Goal: Use online tool/utility: Use online tool/utility

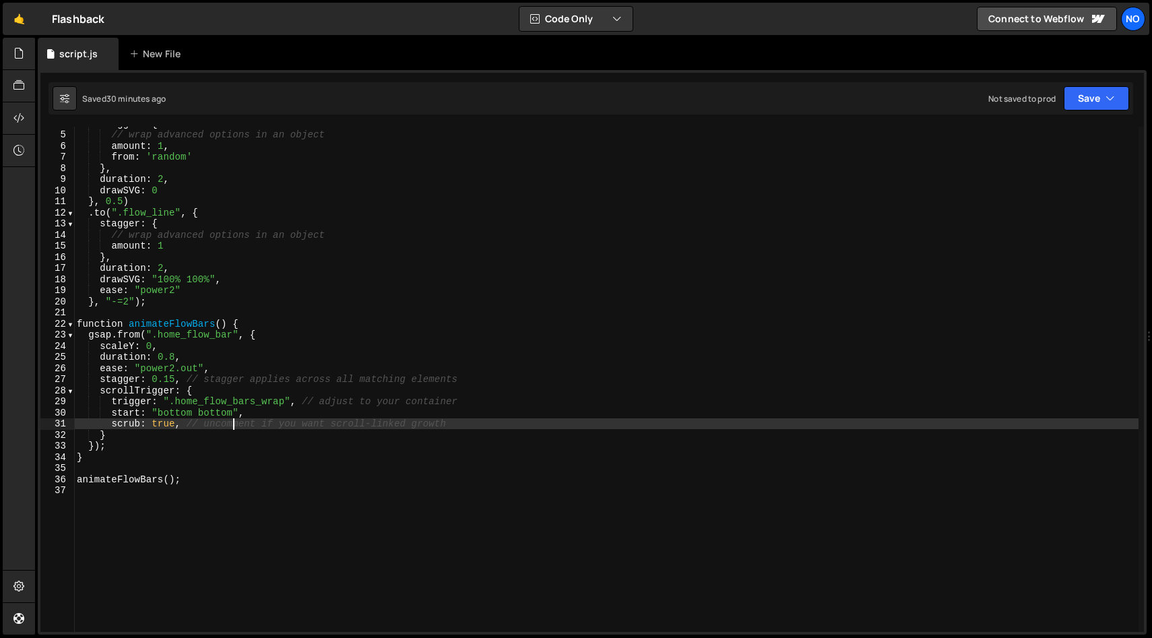
scroll to position [42, 0]
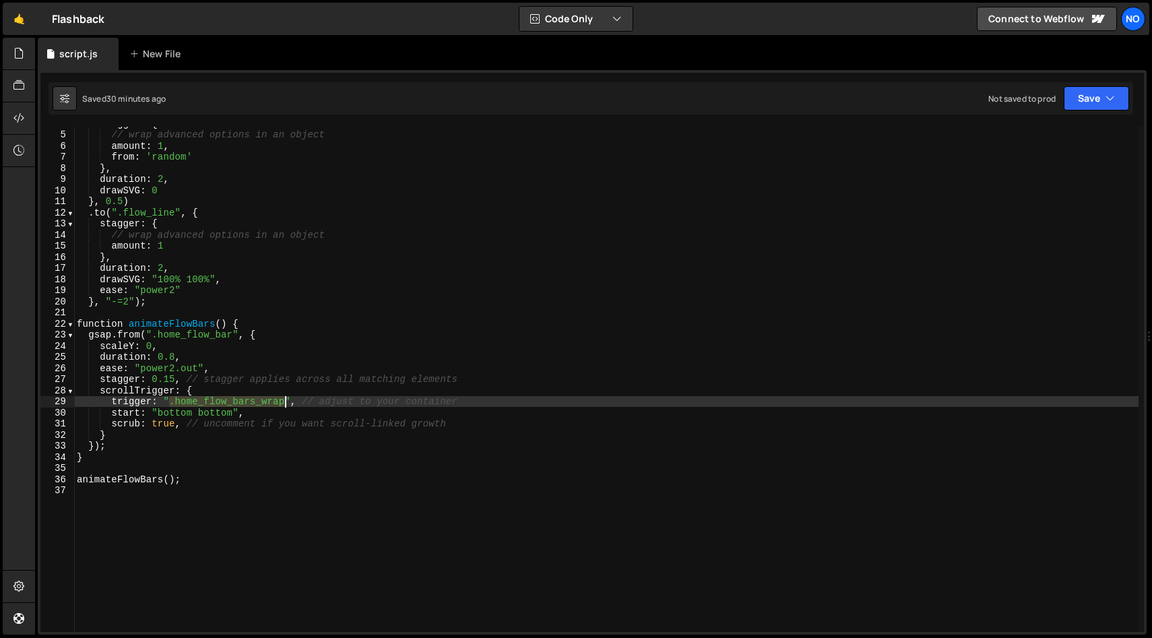
drag, startPoint x: 171, startPoint y: 401, endPoint x: 284, endPoint y: 403, distance: 113.2
click at [284, 403] on div "stagger : { // wrap advanced options in an object amount : 1 , from : 'random' …" at bounding box center [606, 379] width 1064 height 522
click at [177, 413] on div "stagger : { // wrap advanced options in an object amount : 1 , from : 'random' …" at bounding box center [606, 379] width 1064 height 522
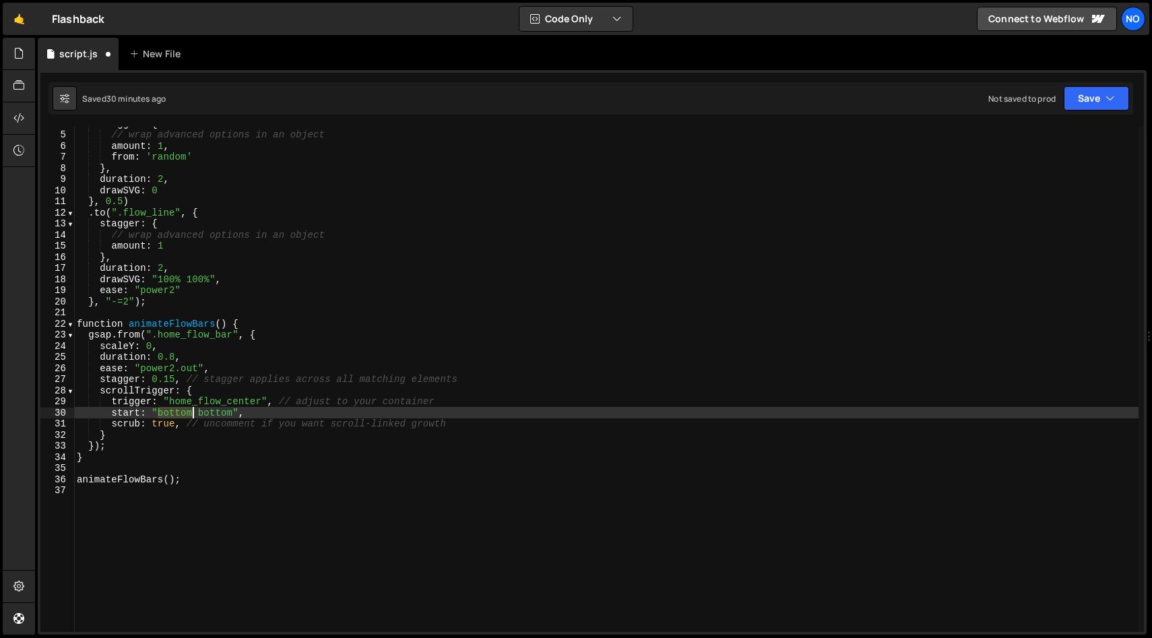
click at [177, 413] on div "stagger : { // wrap advanced options in an object amount : 1 , from : 'random' …" at bounding box center [606, 379] width 1064 height 522
click at [212, 412] on div "stagger : { // wrap advanced options in an object amount : 1 , from : 'random' …" at bounding box center [606, 379] width 1064 height 522
click at [292, 361] on div "stagger : { // wrap advanced options in an object amount : 1 , from : 'random' …" at bounding box center [606, 379] width 1064 height 522
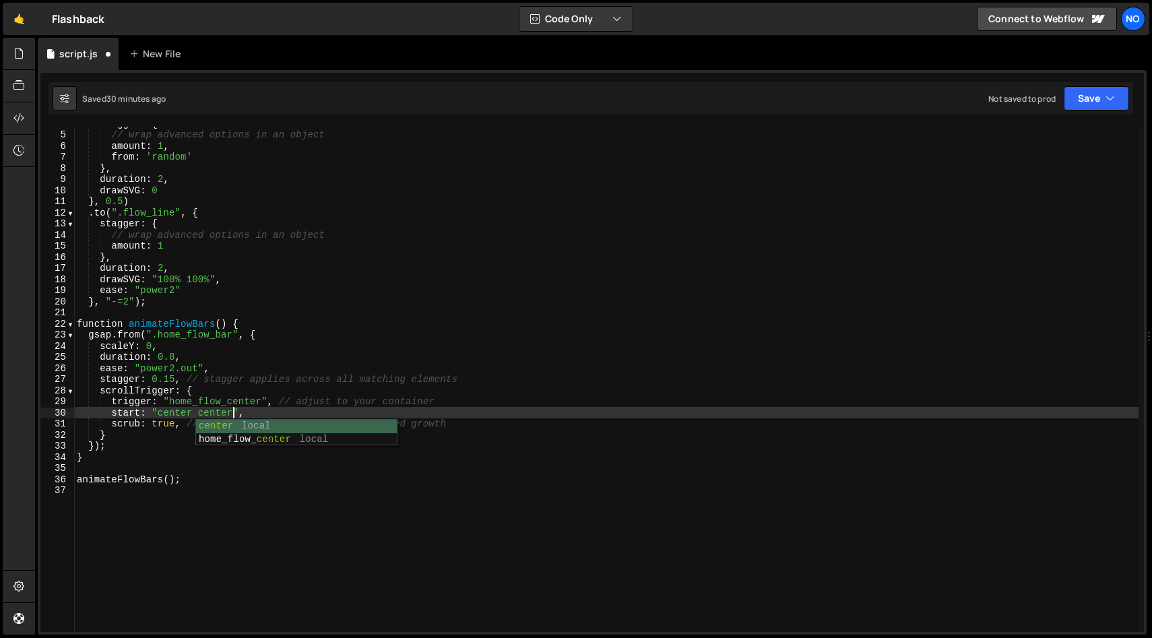
scroll to position [0, 7]
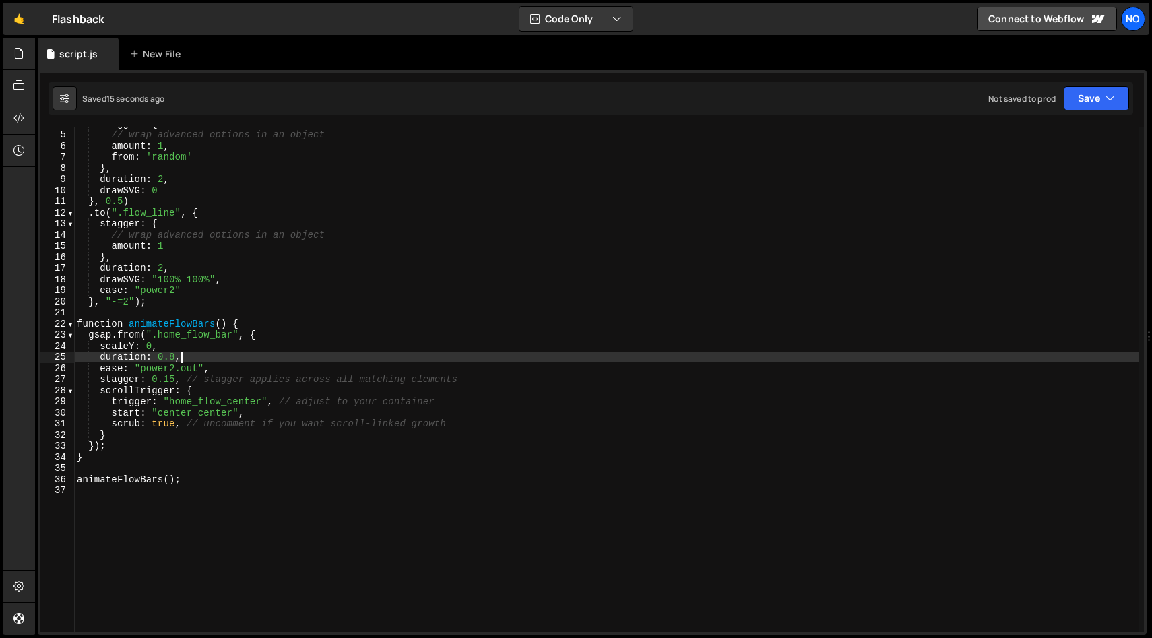
click at [170, 401] on div "stagger : { // wrap advanced options in an object amount : 1 , from : 'random' …" at bounding box center [606, 379] width 1064 height 522
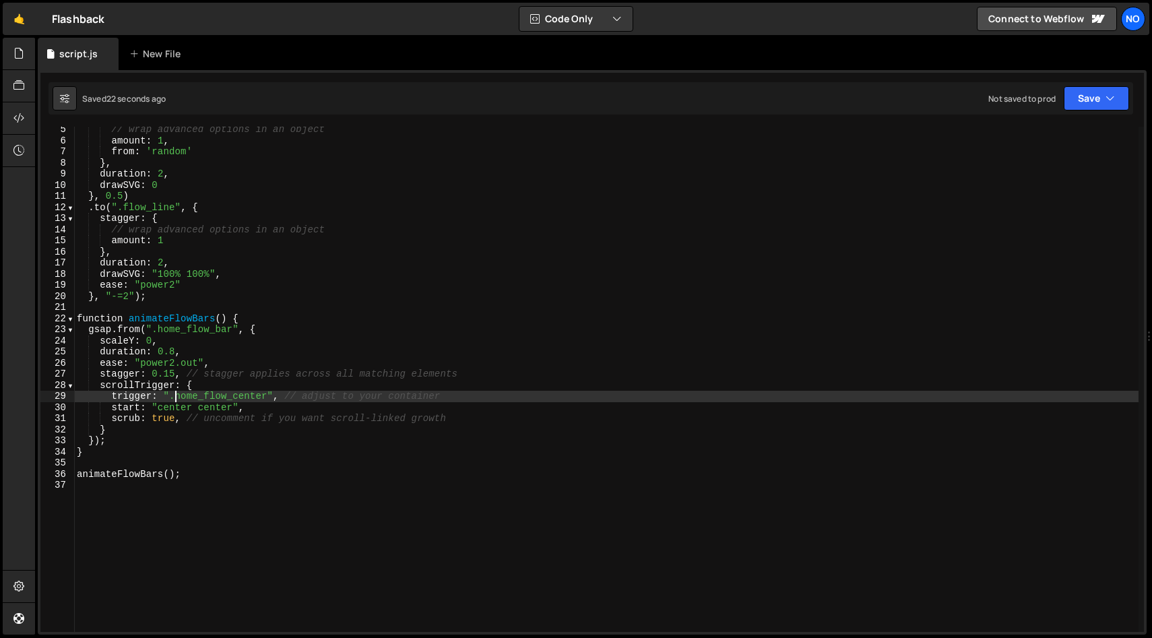
scroll to position [46, 0]
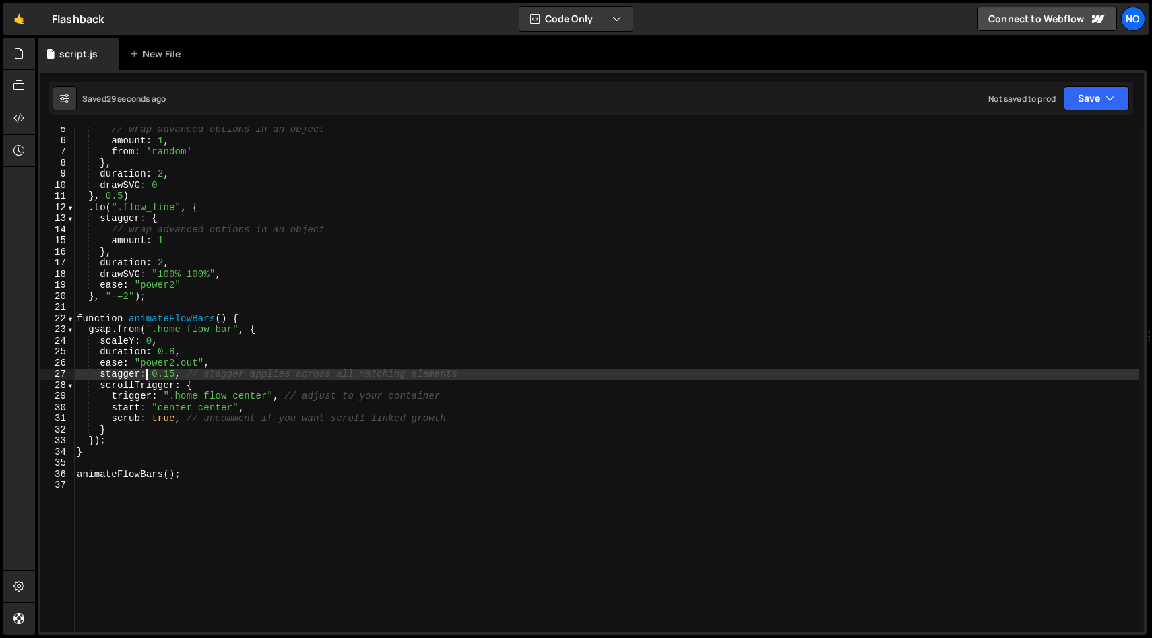
click at [149, 371] on div "// wrap advanced options in an object amount : 1 , from : 'random' } , duration…" at bounding box center [606, 385] width 1064 height 522
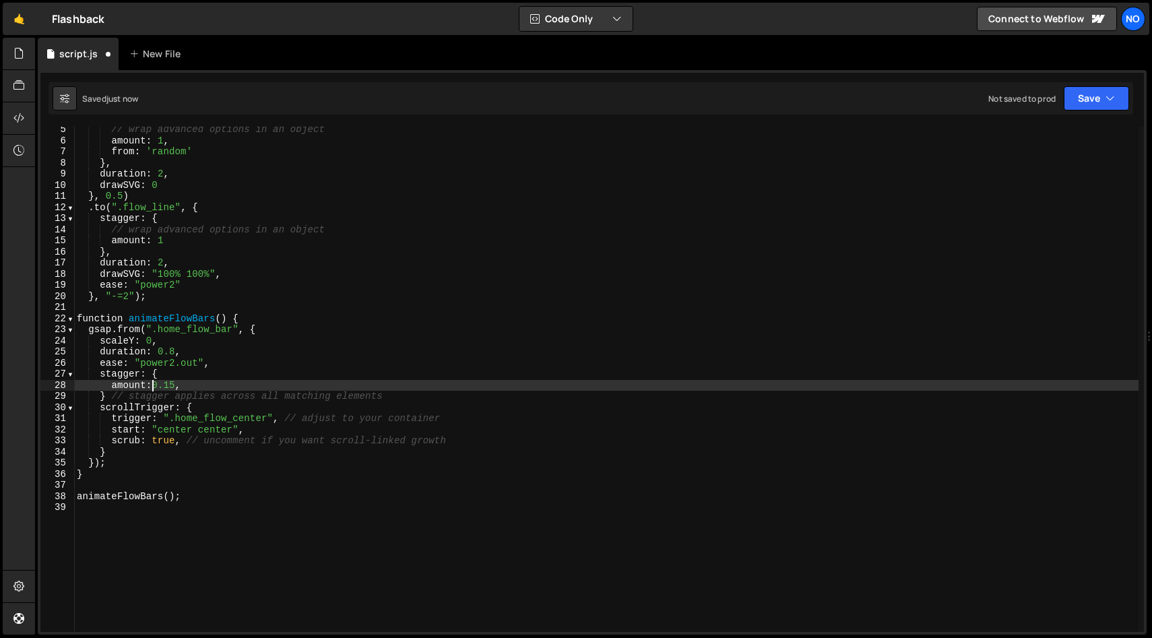
type textarea "amount: 0.15,"
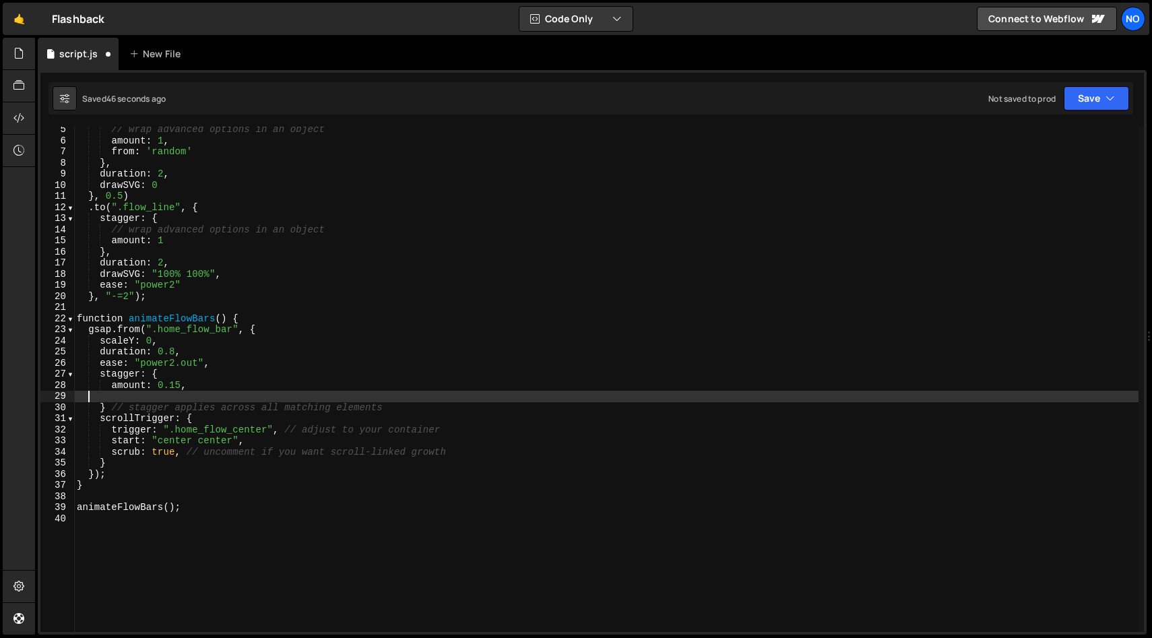
scroll to position [0, 0]
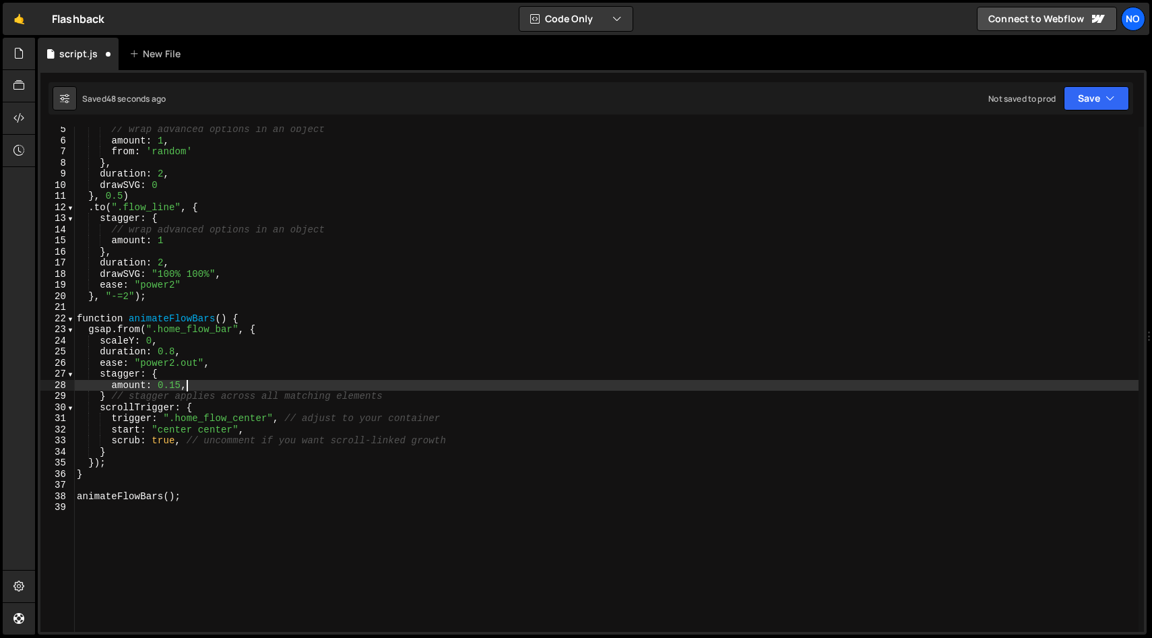
click at [169, 442] on div "// wrap advanced options in an object amount : 1 , from : 'random' } , duration…" at bounding box center [606, 385] width 1064 height 522
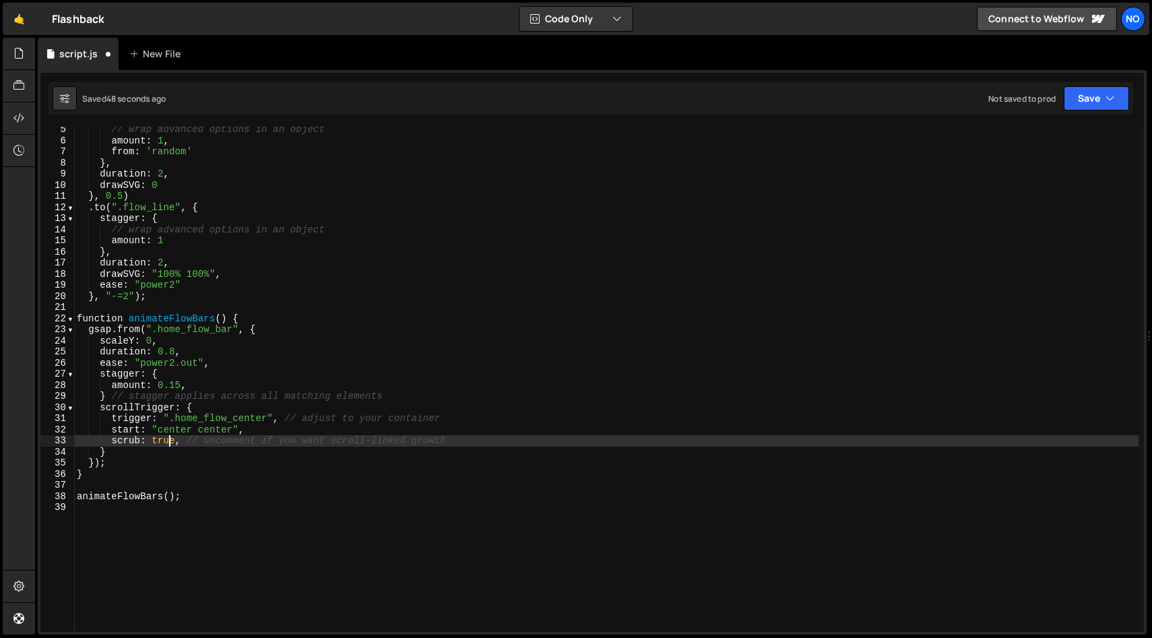
click at [169, 442] on div "// wrap advanced options in an object amount : 1 , from : 'random' } , duration…" at bounding box center [606, 385] width 1064 height 522
click at [224, 434] on div "// wrap advanced options in an object amount : 1 , from : 'random' } , duration…" at bounding box center [606, 385] width 1064 height 522
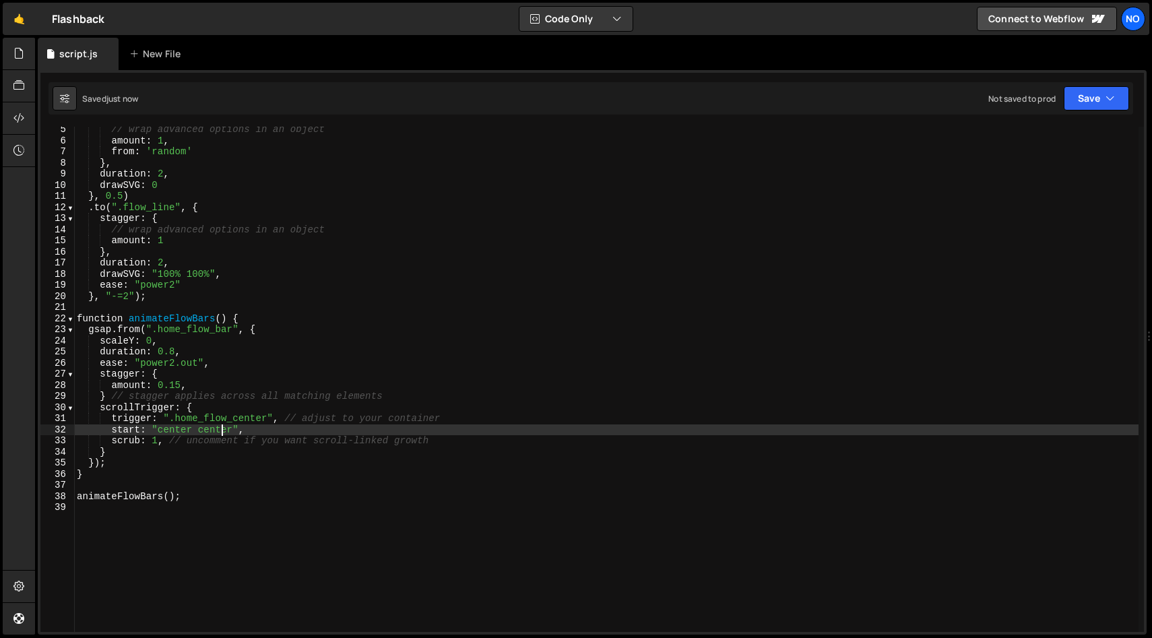
click at [265, 430] on div "// wrap advanced options in an object amount : 1 , from : 'random' } , duration…" at bounding box center [606, 385] width 1064 height 522
click at [201, 391] on div "// wrap advanced options in an object amount : 1 , from : 'random' } , duration…" at bounding box center [606, 385] width 1064 height 522
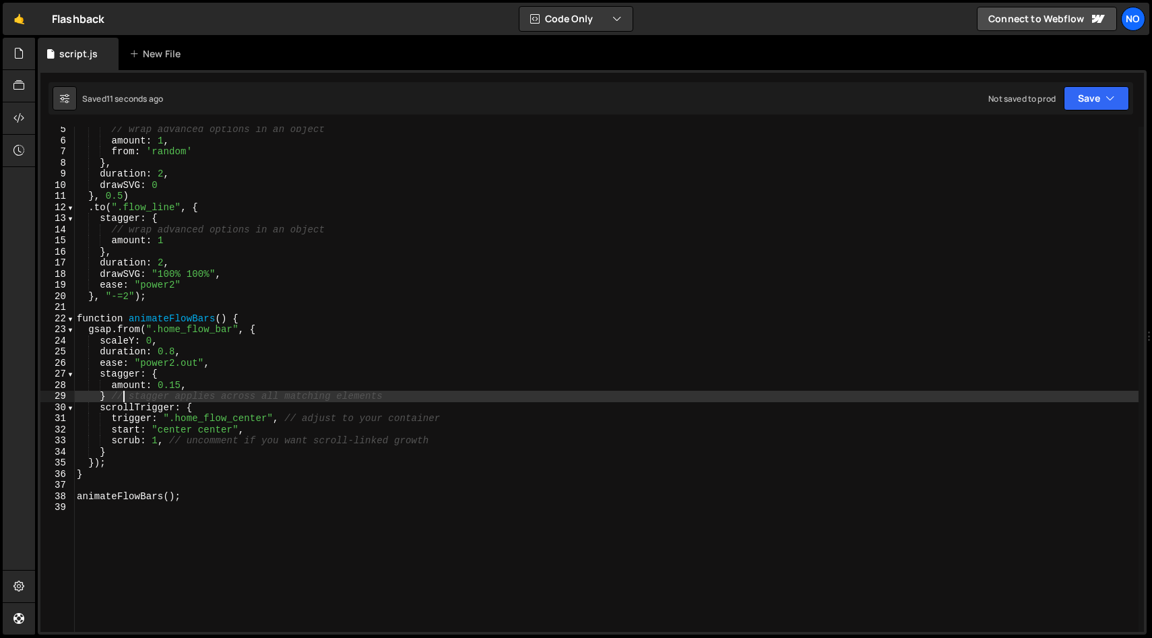
click at [121, 401] on div "// wrap advanced options in an object amount : 1 , from : 'random' } , duration…" at bounding box center [606, 385] width 1064 height 522
click at [104, 395] on div "// wrap advanced options in an object amount : 1 , from : 'random' } , duration…" at bounding box center [606, 385] width 1064 height 522
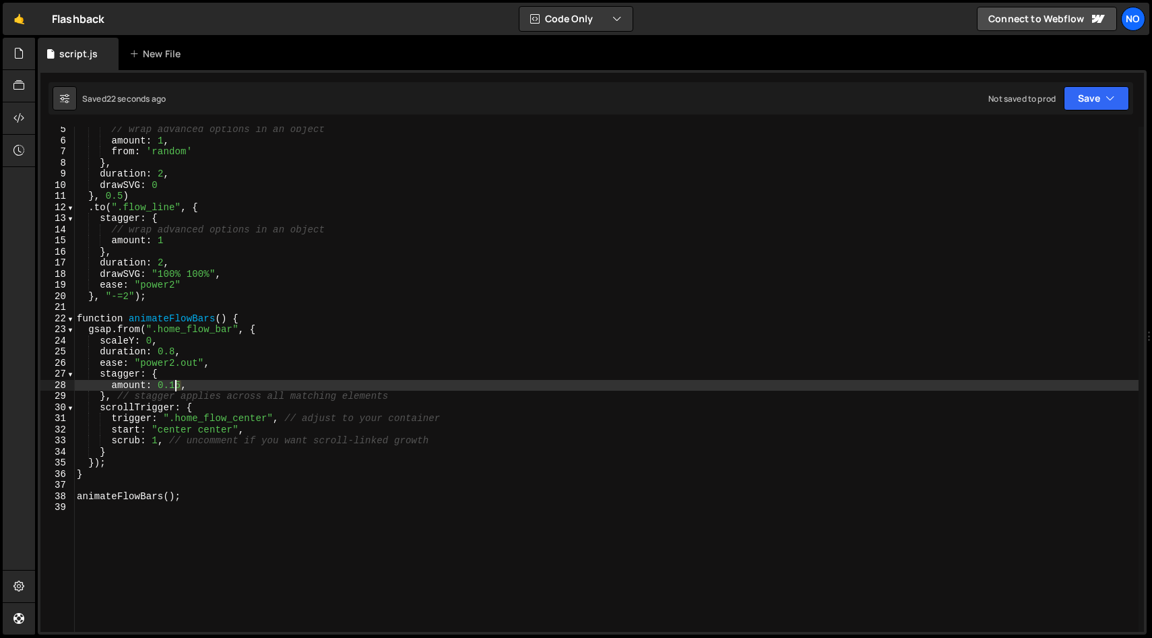
drag, startPoint x: 178, startPoint y: 383, endPoint x: 170, endPoint y: 383, distance: 8.1
click at [170, 383] on div "// wrap advanced options in an object amount : 1 , from : 'random' } , duration…" at bounding box center [606, 385] width 1064 height 522
click at [233, 376] on div "// wrap advanced options in an object amount : 1 , from : 'random' } , duration…" at bounding box center [606, 385] width 1064 height 522
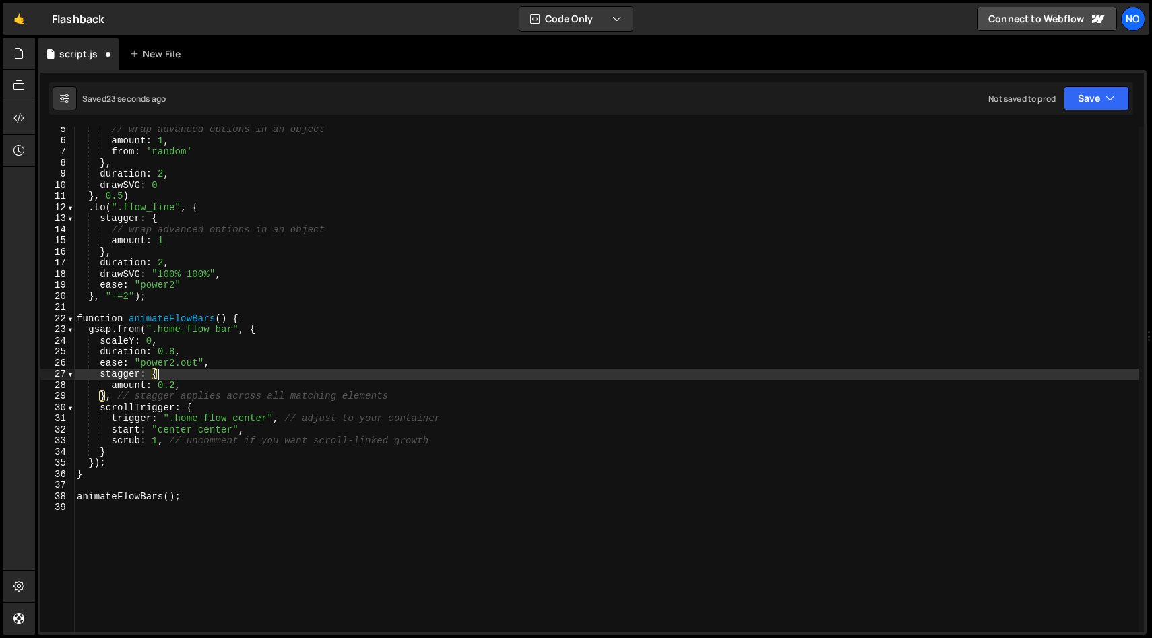
scroll to position [0, 5]
click at [158, 339] on div "// wrap advanced options in an object amount : 1 , from : 'random' } , duration…" at bounding box center [606, 385] width 1064 height 522
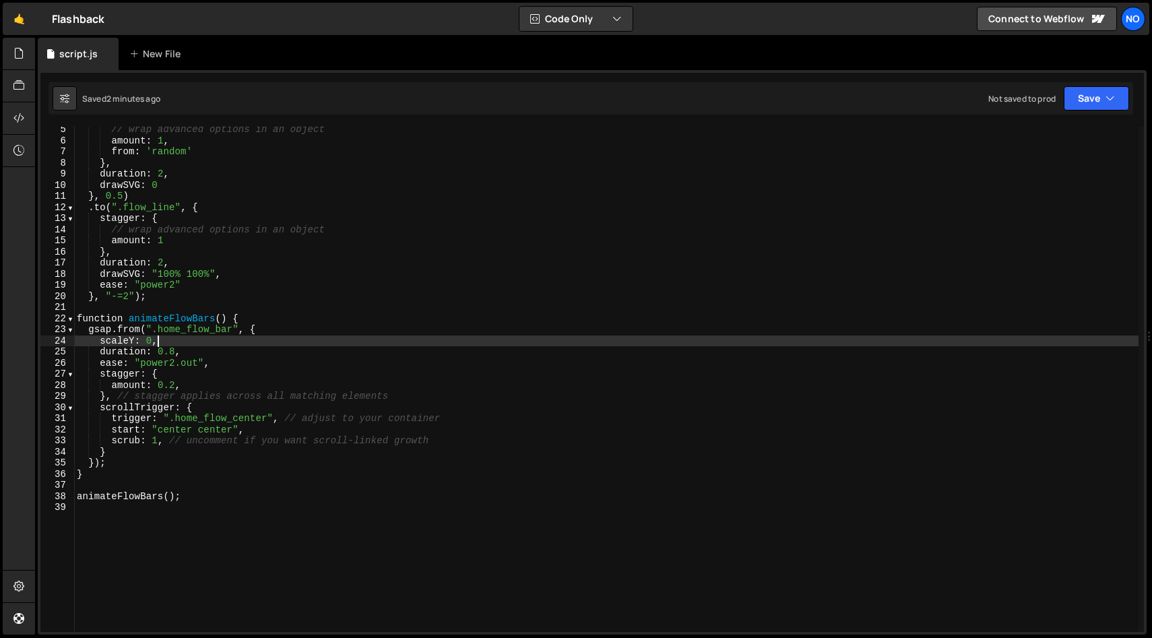
click at [172, 349] on div "// wrap advanced options in an object amount : 1 , from : 'random' } , duration…" at bounding box center [606, 385] width 1064 height 522
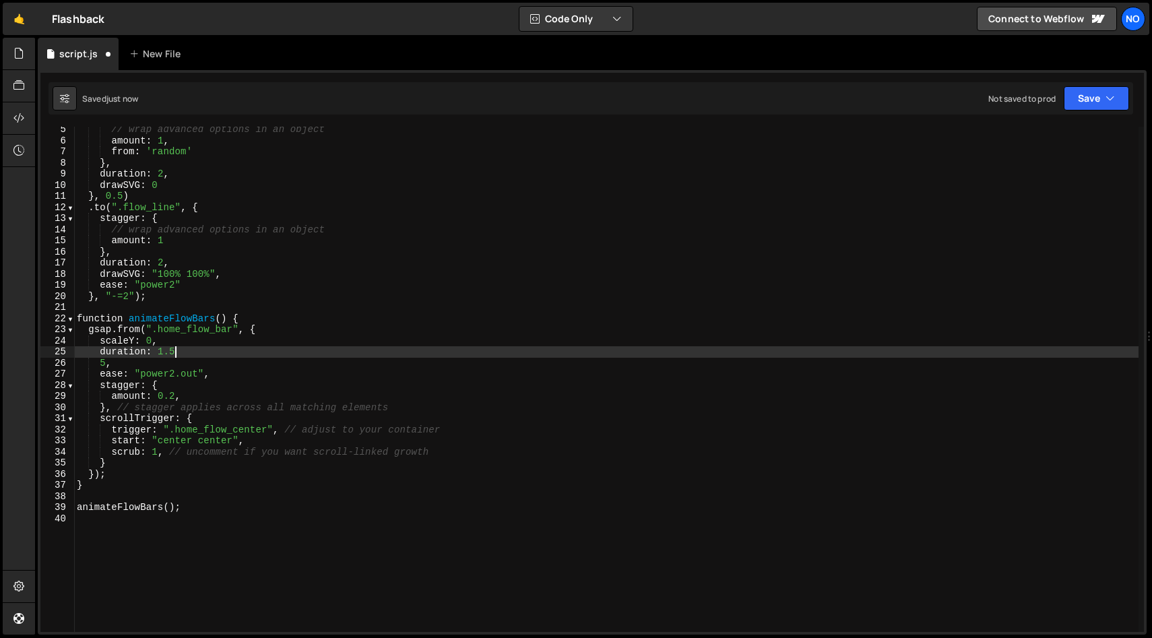
scroll to position [0, 5]
type textarea "animateFlowBars();"
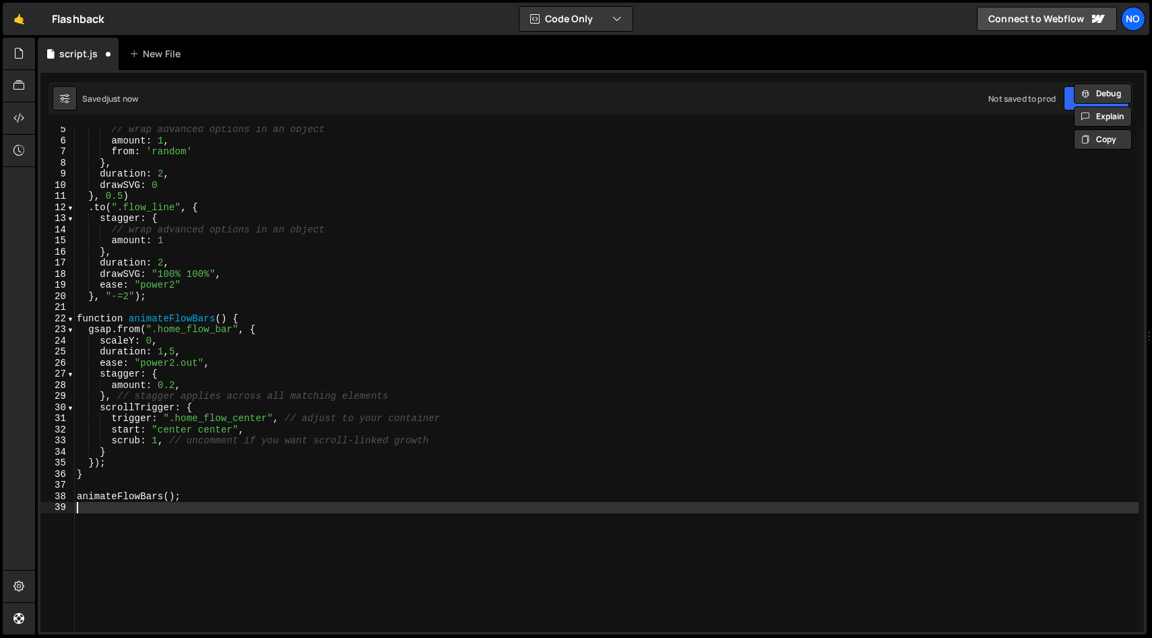
scroll to position [0, 0]
click at [170, 350] on div "// wrap advanced options in an object amount : 1 , from : 'random' } , duration…" at bounding box center [606, 385] width 1064 height 522
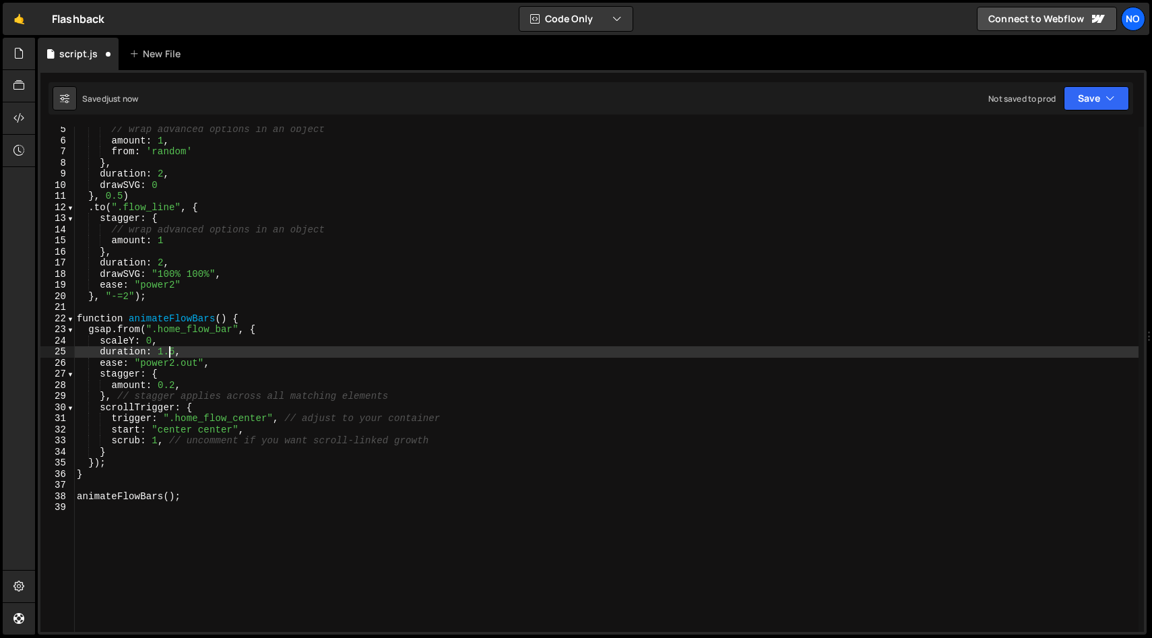
scroll to position [0, 6]
click at [175, 385] on div "// wrap advanced options in an object amount : 1 , from : 'random' } , duration…" at bounding box center [606, 385] width 1064 height 522
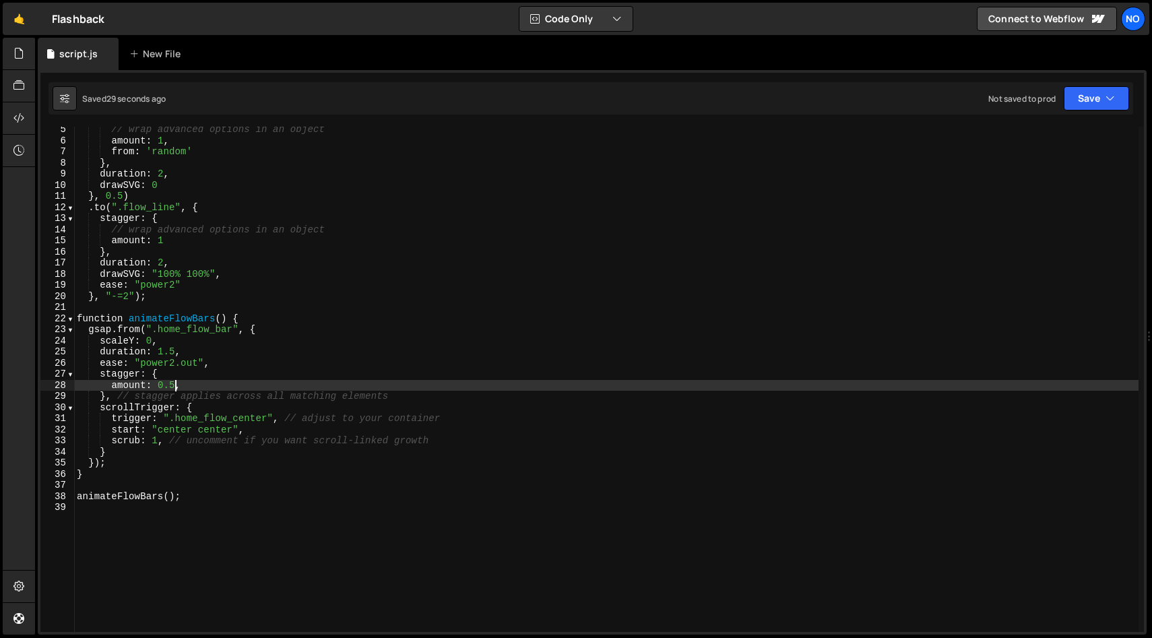
click at [161, 380] on div "// wrap advanced options in an object amount : 1 , from : 'random' } , duration…" at bounding box center [606, 385] width 1064 height 522
click at [174, 348] on div "// wrap advanced options in an object amount : 1 , from : 'random' } , duration…" at bounding box center [606, 385] width 1064 height 522
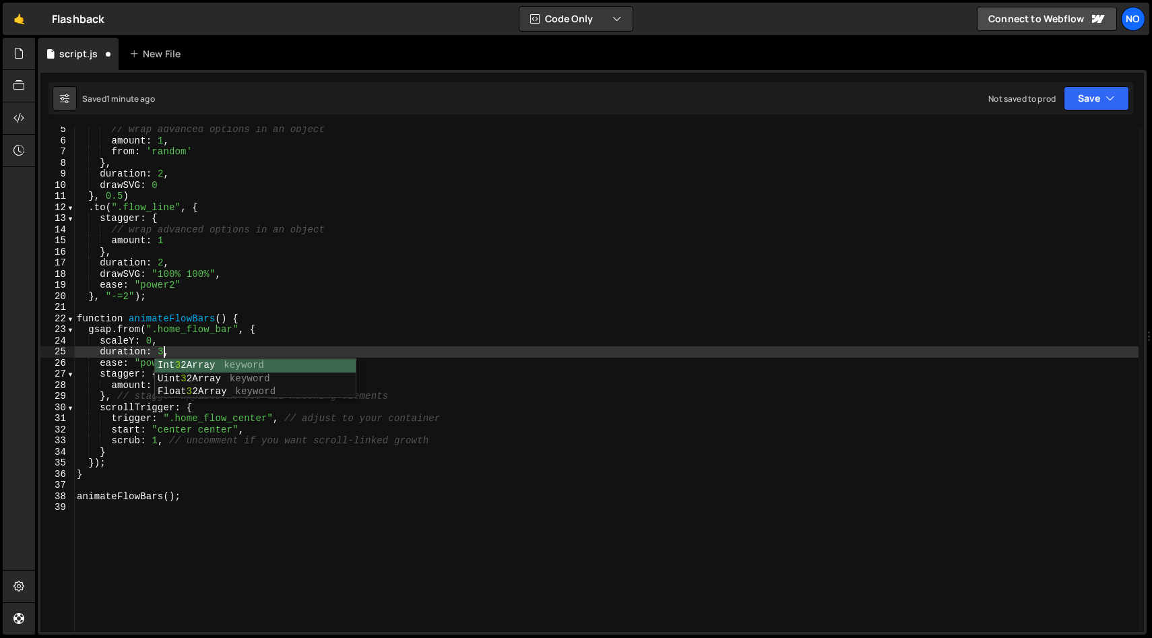
scroll to position [0, 5]
click at [256, 296] on div "// wrap advanced options in an object amount : 1 , from : 'random' } , duration…" at bounding box center [606, 385] width 1064 height 522
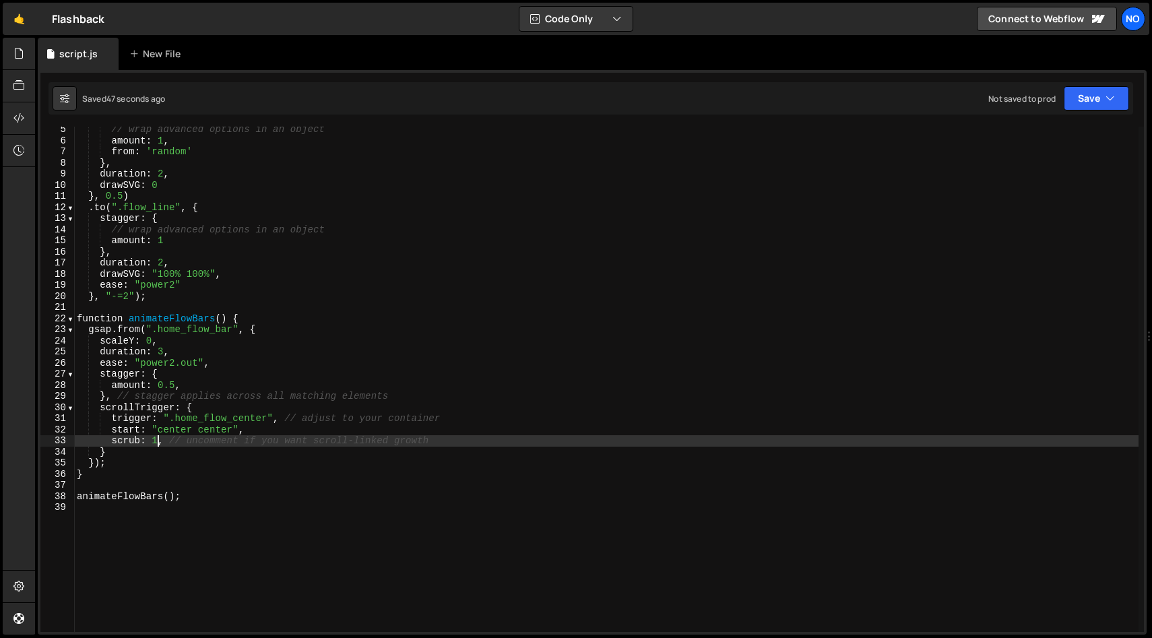
click at [157, 441] on div "// wrap advanced options in an object amount : 1 , from : 'random' } , duration…" at bounding box center [606, 385] width 1064 height 522
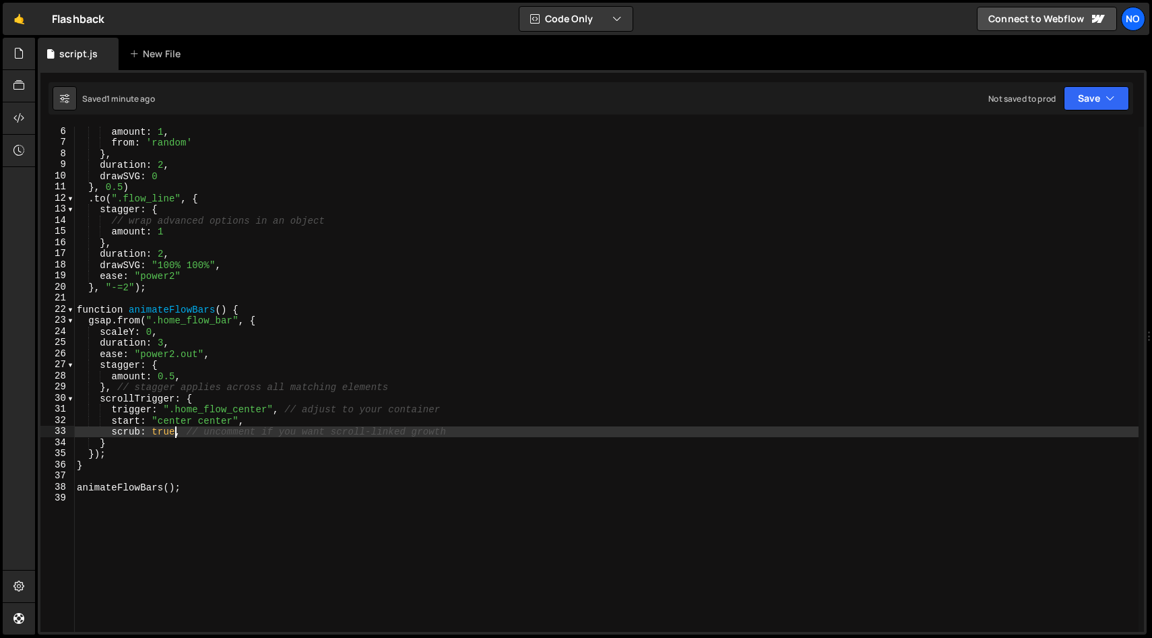
scroll to position [57, 0]
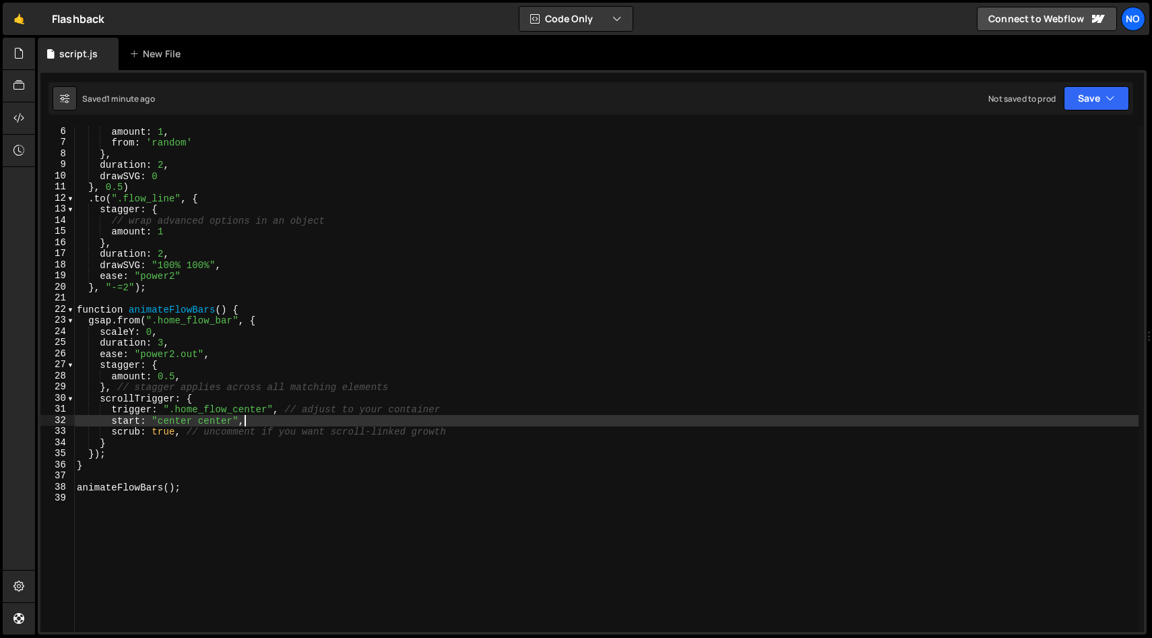
click at [255, 422] on div "amount : 1 , from : 'random' } , duration : 2 , drawSVG : 0 } , 0.5 ) . to ( ".…" at bounding box center [606, 387] width 1064 height 522
type textarea "start: "center center","
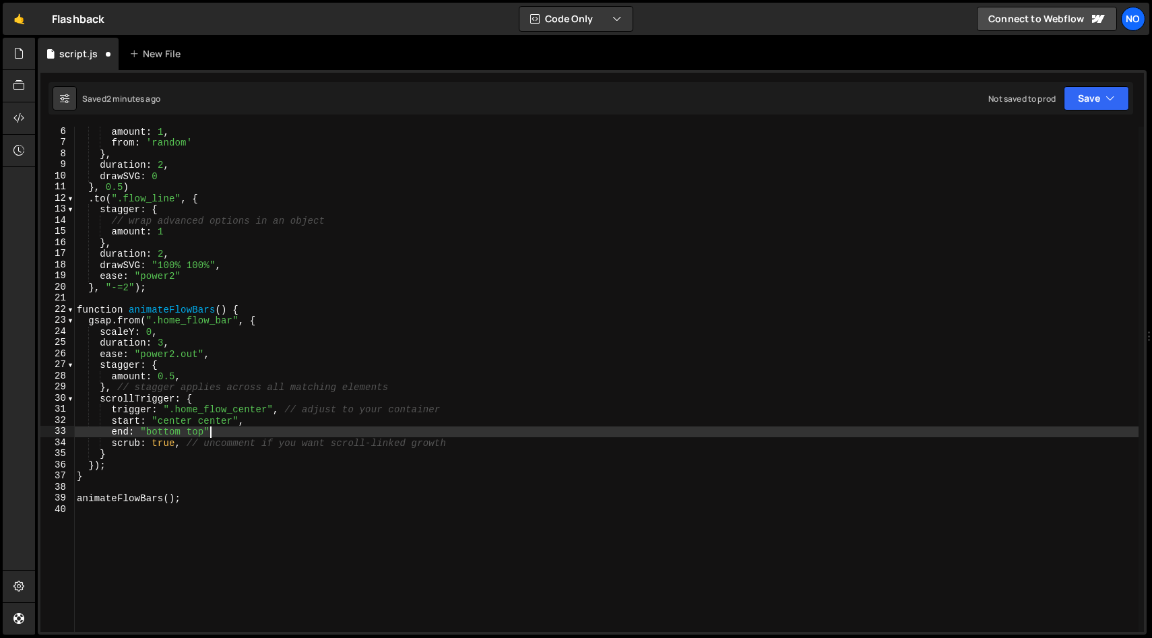
scroll to position [0, 9]
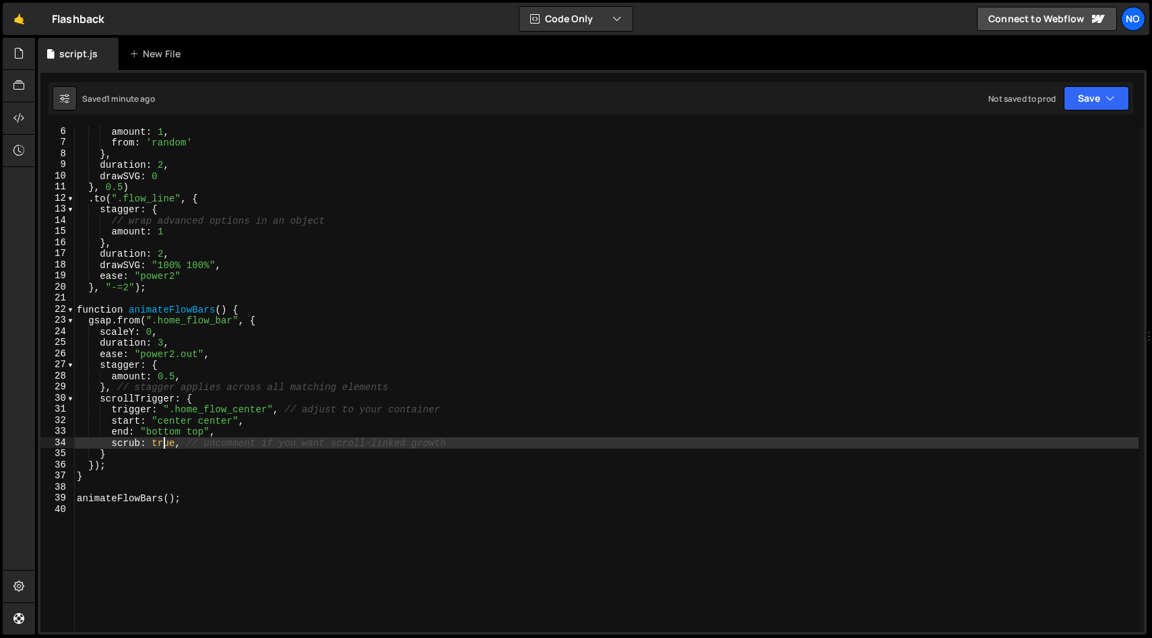
click at [164, 447] on div "amount : 1 , from : 'random' } , duration : 2 , drawSVG : 0 } , 0.5 ) . to ( ".…" at bounding box center [606, 387] width 1064 height 522
click at [249, 463] on div "1 00 local - 1 local Int 1 6Array keyword Uint 1 6Array keyword" at bounding box center [250, 488] width 201 height 79
click at [299, 407] on div "amount : 1 , from : 'random' } , duration : 2 , drawSVG : 0 } , 0.5 ) . to ( ".…" at bounding box center [606, 387] width 1064 height 522
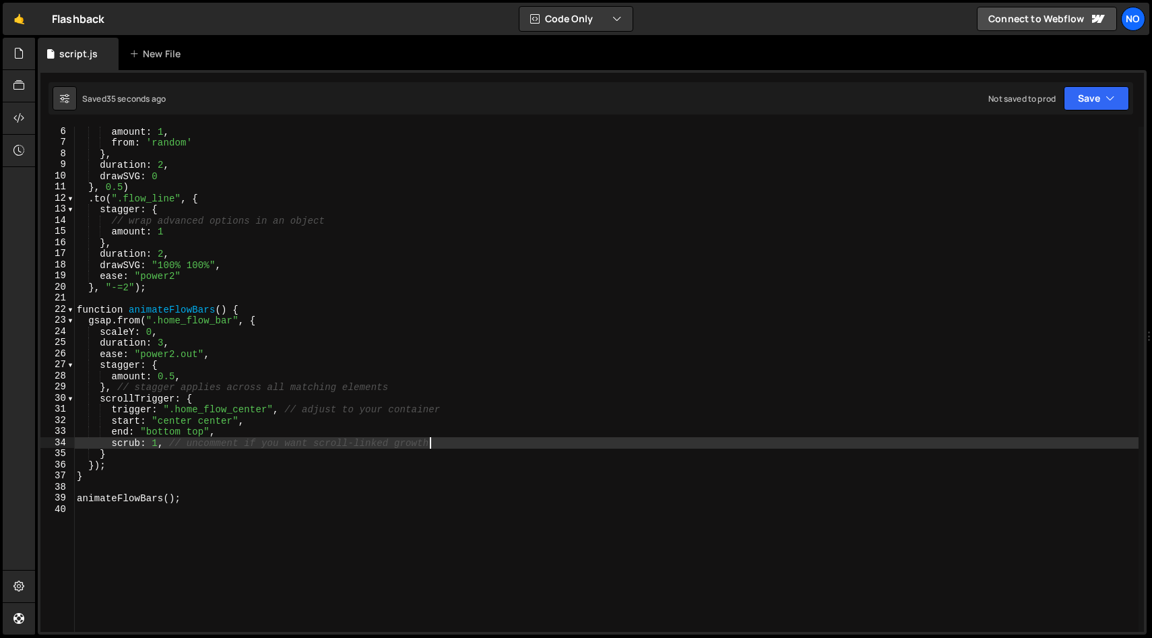
click at [470, 443] on div "amount : 1 , from : 'random' } , duration : 2 , drawSVG : 0 } , 0.5 ) . to ( ".…" at bounding box center [606, 387] width 1064 height 522
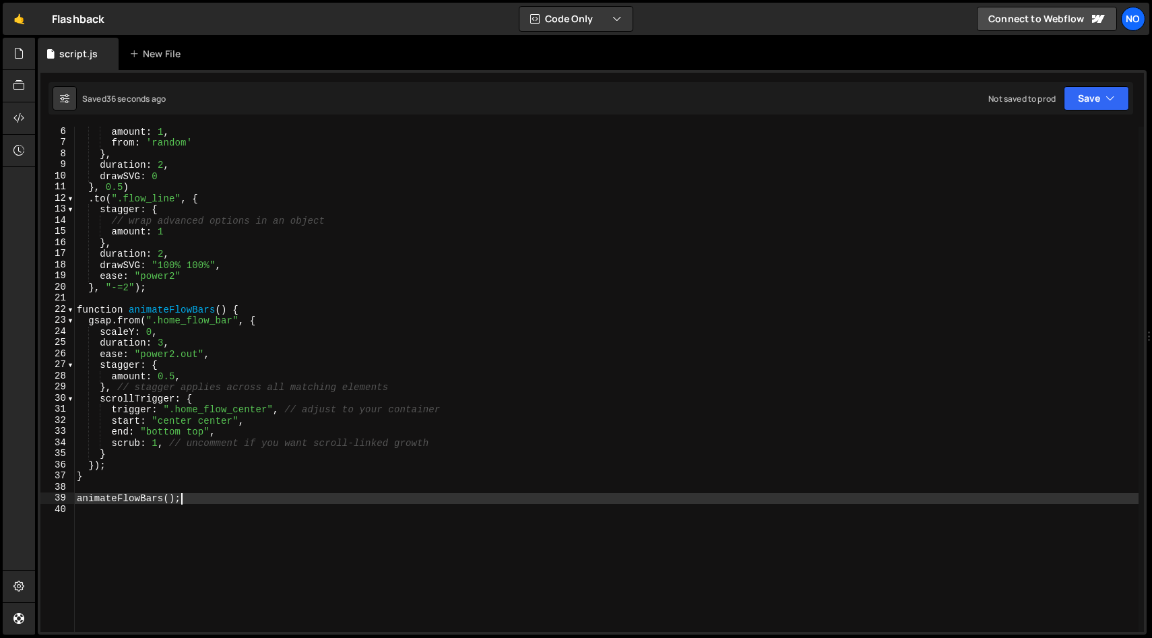
click at [451, 501] on div "amount : 1 , from : 'random' } , duration : 2 , drawSVG : 0 } , 0.5 ) . to ( ".…" at bounding box center [606, 387] width 1064 height 522
click at [197, 372] on div "amount : 1 , from : 'random' } , duration : 2 , drawSVG : 0 } , 0.5 ) . to ( ".…" at bounding box center [606, 387] width 1064 height 522
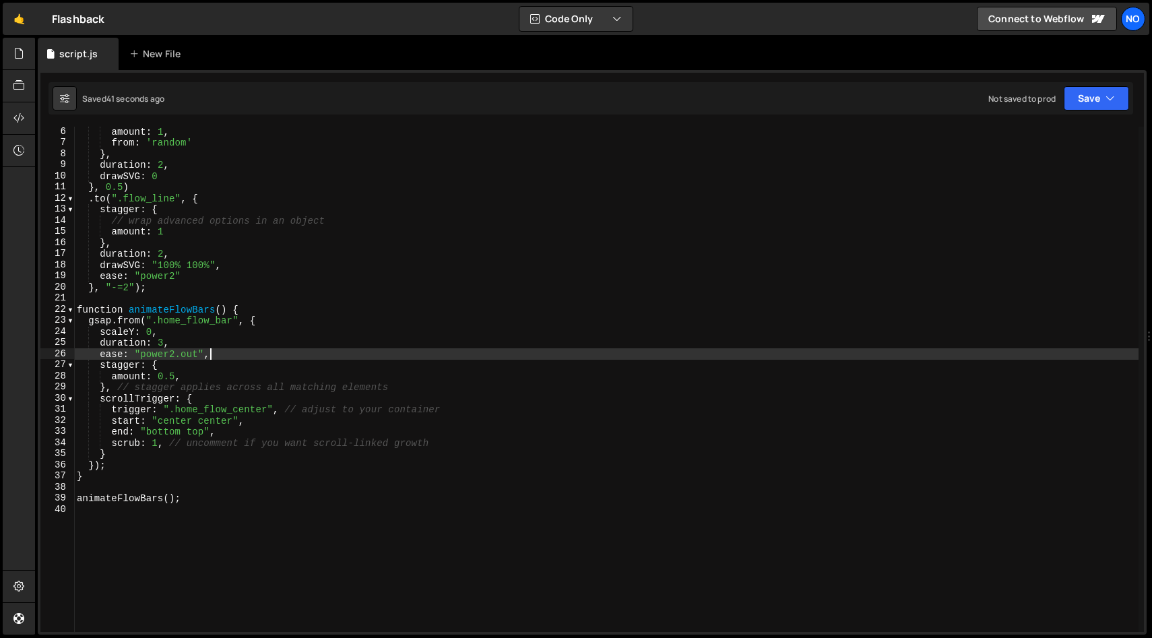
click at [241, 352] on div "amount : 1 , from : 'random' } , duration : 2 , drawSVG : 0 } , 0.5 ) . to ( ".…" at bounding box center [606, 387] width 1064 height 522
click at [180, 355] on div "amount : 1 , from : 'random' } , duration : 2 , drawSVG : 0 } , 0.5 ) . to ( ".…" at bounding box center [606, 387] width 1064 height 522
type textarea "ease: "power2.inOut","
click at [225, 354] on div "amount : 1 , from : 'random' } , duration : 2 , drawSVG : 0 } , 0.5 ) . to ( ".…" at bounding box center [606, 387] width 1064 height 522
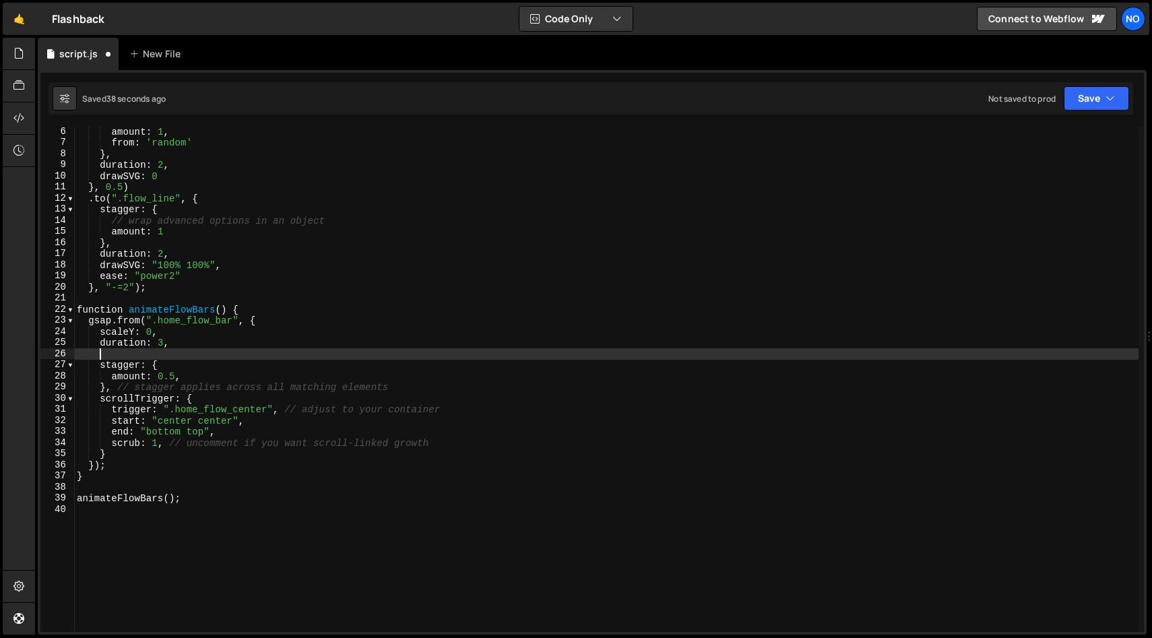
scroll to position [0, 0]
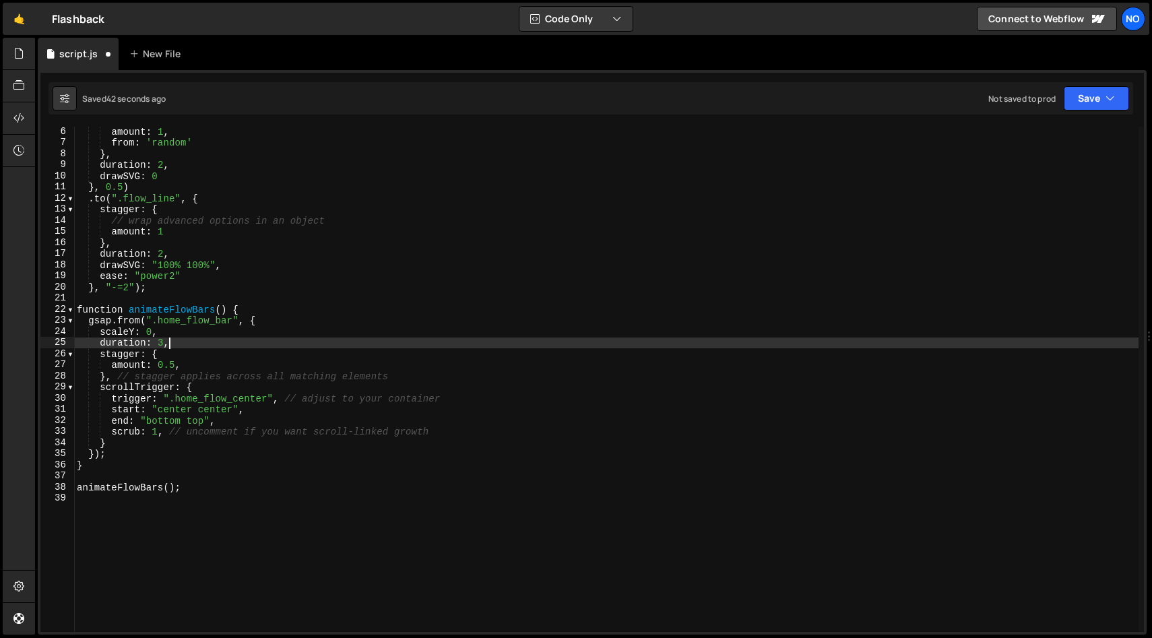
click at [458, 428] on div "amount : 1 , from : 'random' } , duration : 2 , drawSVG : 0 } , 0.5 ) . to ( ".…" at bounding box center [606, 387] width 1064 height 522
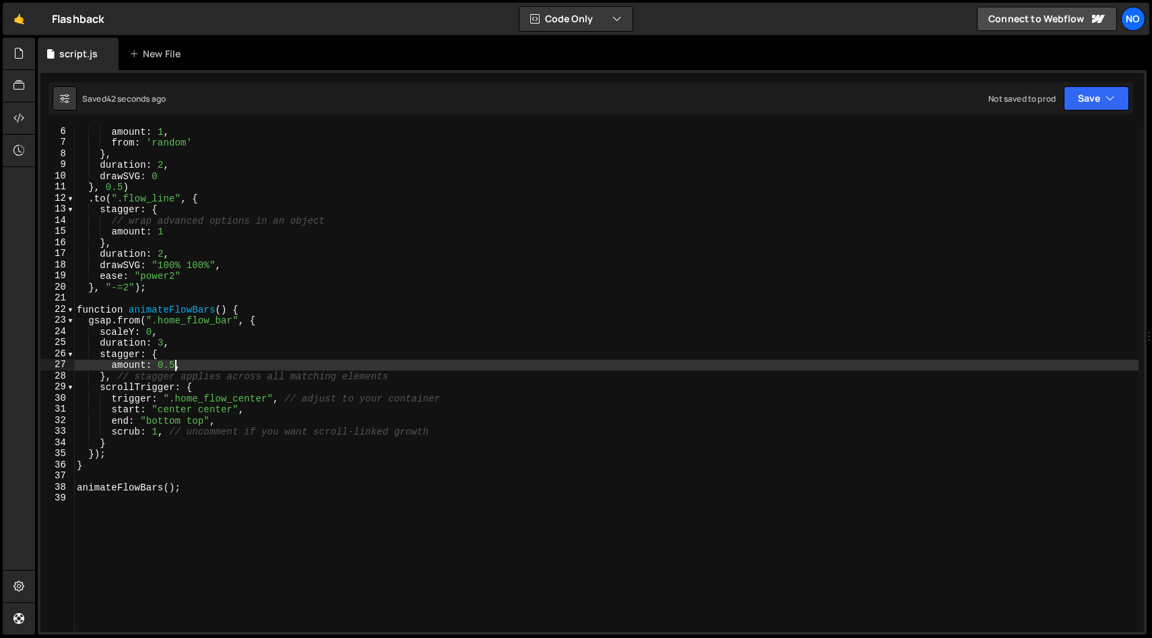
click at [174, 366] on div "amount : 1 , from : 'random' } , duration : 2 , drawSVG : 0 } , 0.5 ) . to ( ".…" at bounding box center [606, 387] width 1064 height 522
click at [164, 340] on div "amount : 1 , from : 'random' } , duration : 2 , drawSVG : 0 } , 0.5 ) . to ( ".…" at bounding box center [606, 387] width 1064 height 522
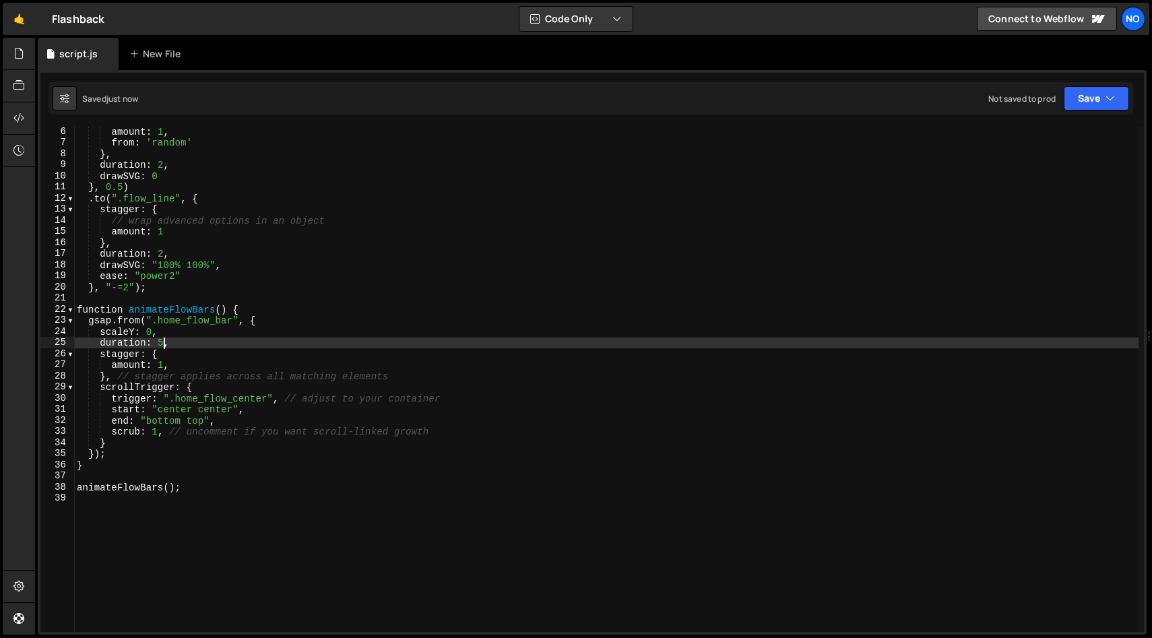
type textarea "duration: 5,"
